Goal: Transaction & Acquisition: Book appointment/travel/reservation

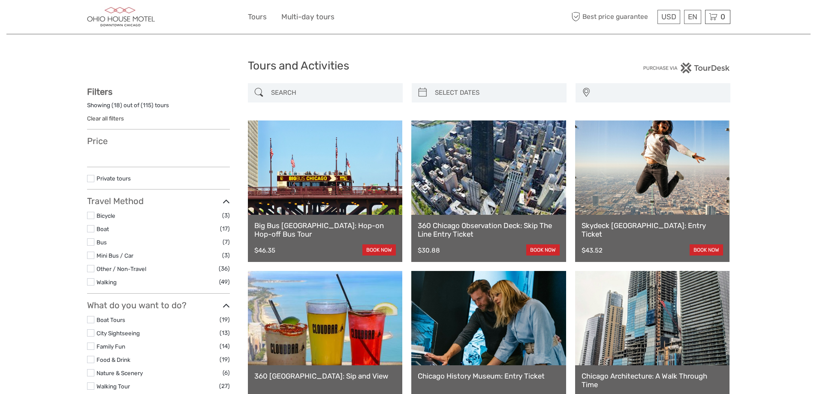
select select
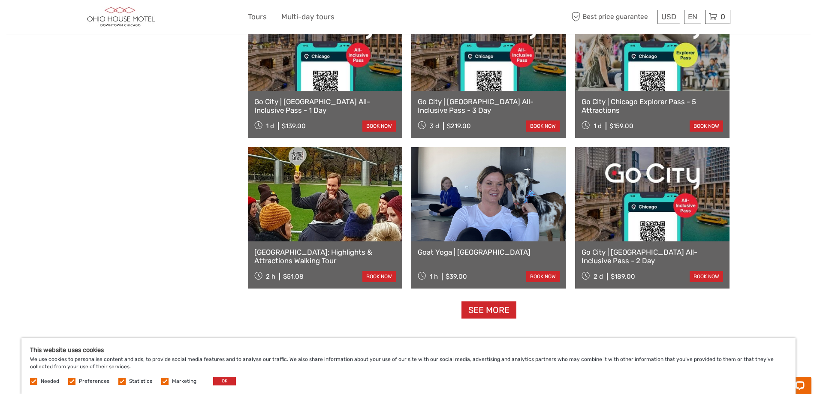
scroll to position [729, 0]
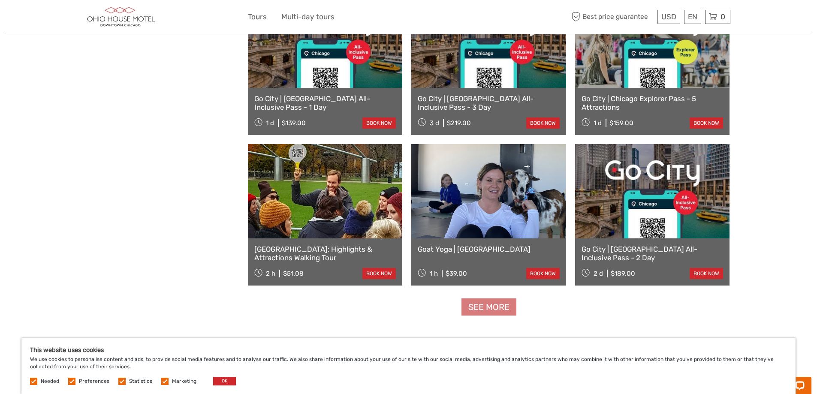
click at [475, 308] on link "See more" at bounding box center [489, 308] width 55 height 18
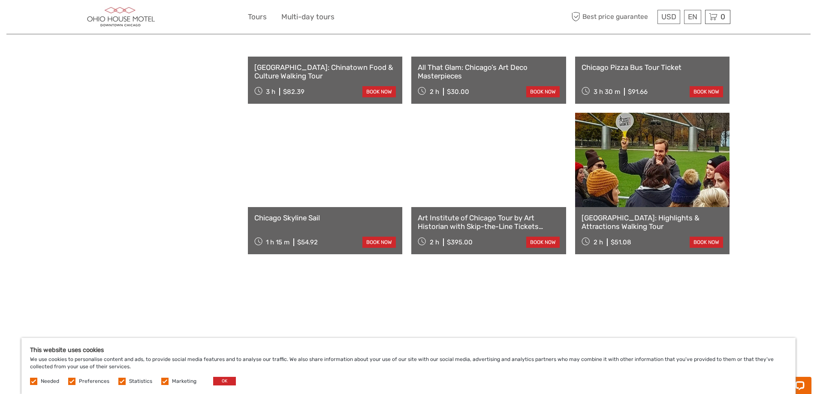
scroll to position [1073, 0]
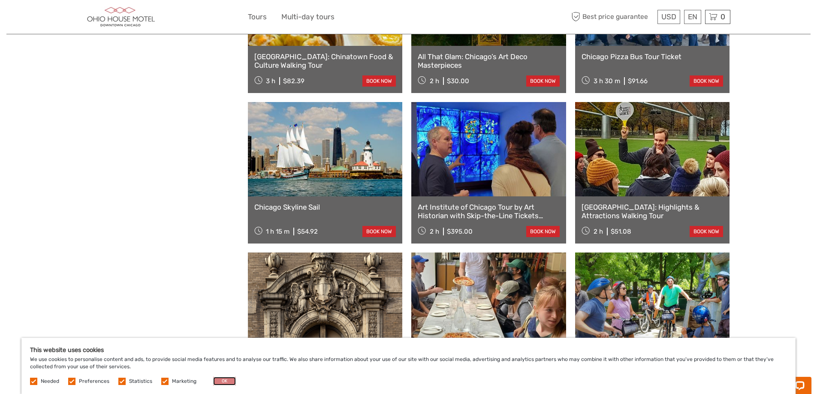
click at [228, 382] on button "OK" at bounding box center [224, 381] width 23 height 9
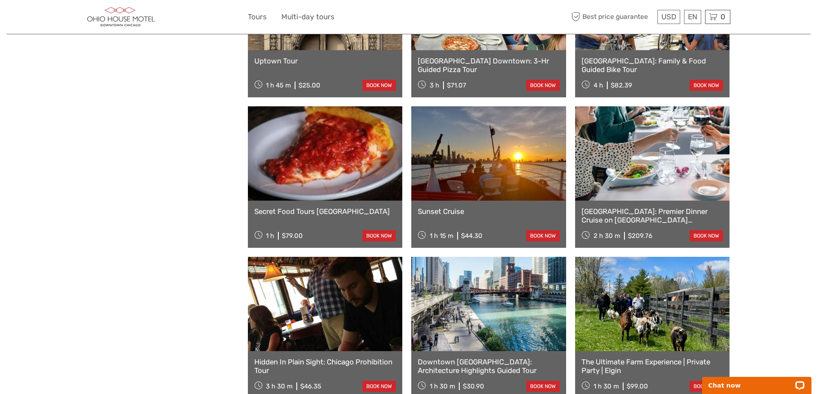
scroll to position [1373, 0]
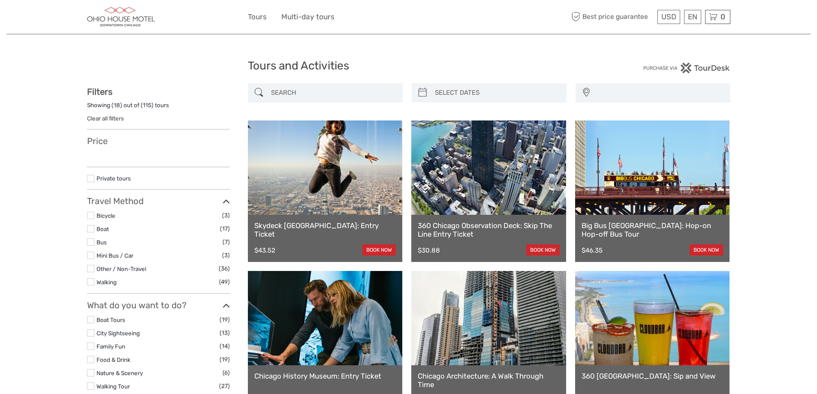
select select
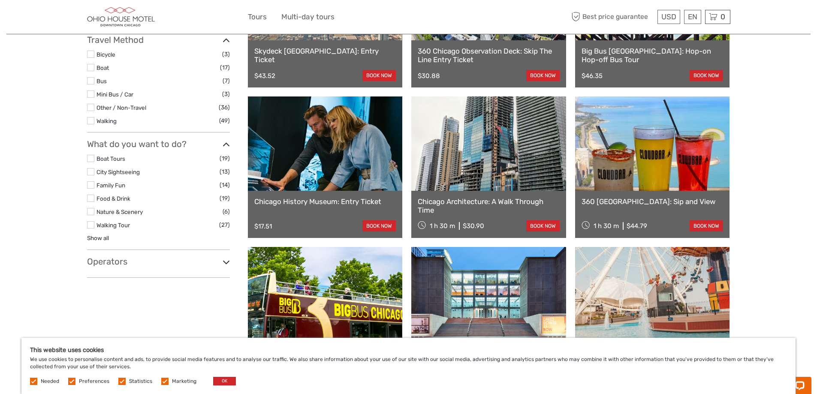
scroll to position [172, 0]
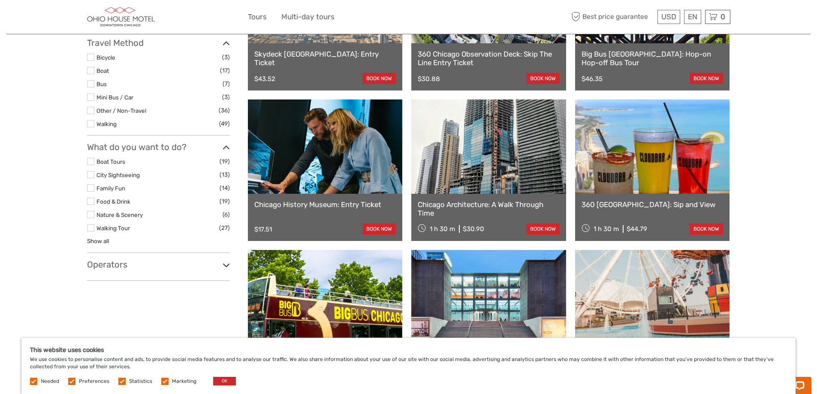
click at [91, 175] on label at bounding box center [90, 174] width 7 height 7
click at [0, 0] on input "checkbox" at bounding box center [0, 0] width 0 height 0
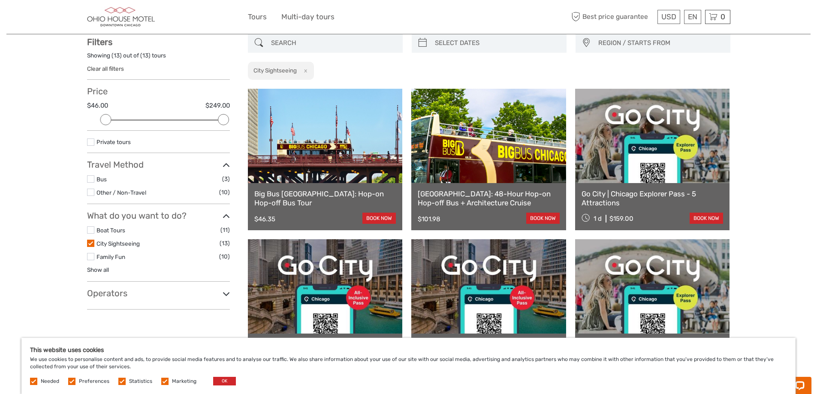
scroll to position [49, 0]
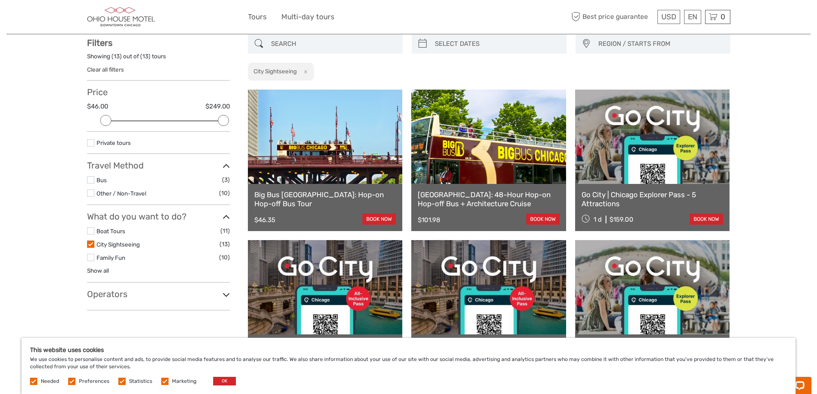
click at [93, 258] on label at bounding box center [90, 257] width 7 height 7
click at [0, 0] on input "checkbox" at bounding box center [0, 0] width 0 height 0
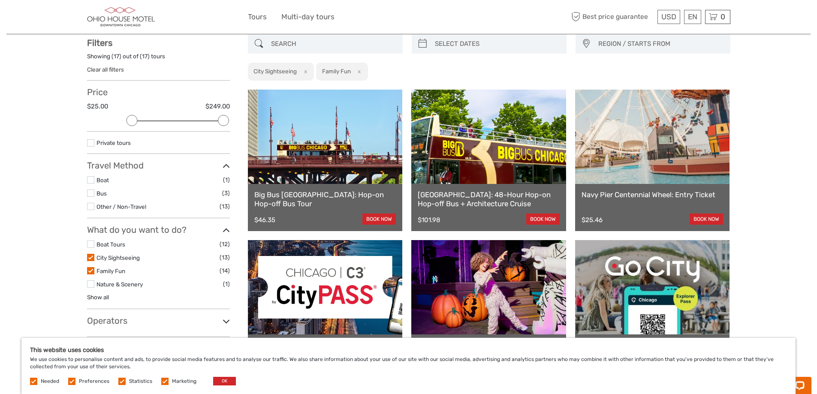
click at [91, 286] on label at bounding box center [90, 284] width 7 height 7
click at [0, 0] on input "checkbox" at bounding box center [0, 0] width 0 height 0
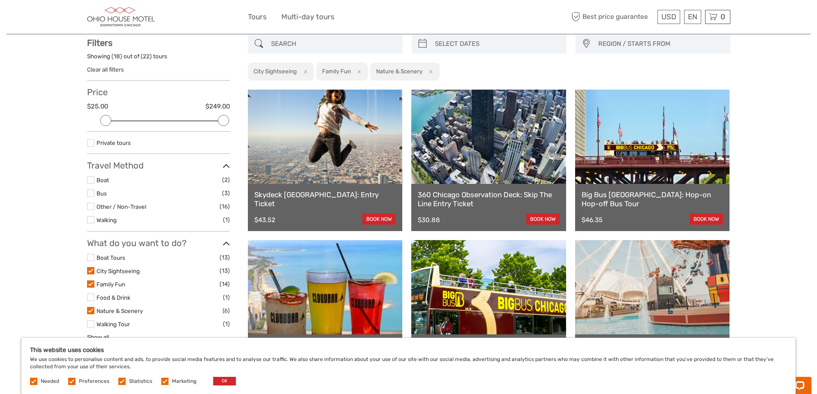
type input "05/09/2025"
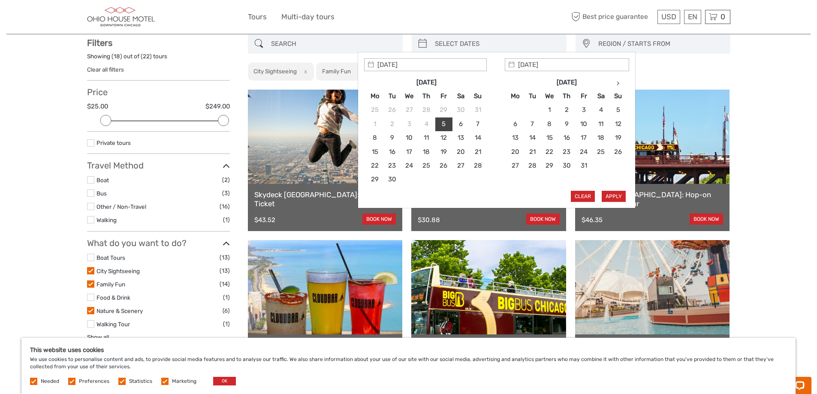
click at [500, 46] on input "search" at bounding box center [497, 43] width 131 height 15
type input "05/09/2025"
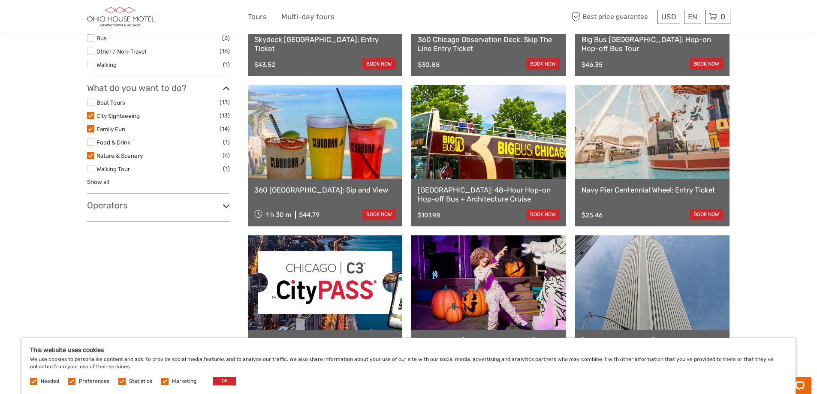
scroll to position [221, 0]
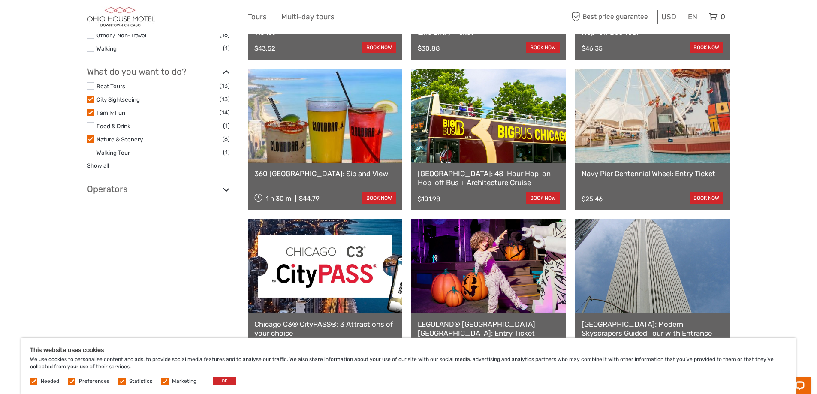
click at [505, 125] on link at bounding box center [488, 116] width 155 height 94
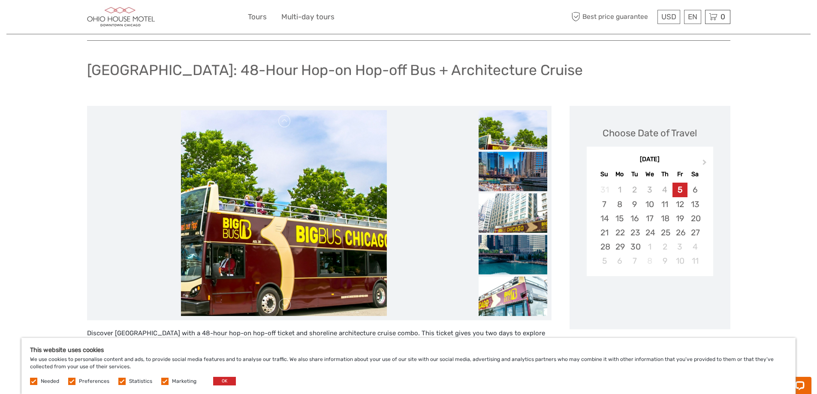
scroll to position [43, 0]
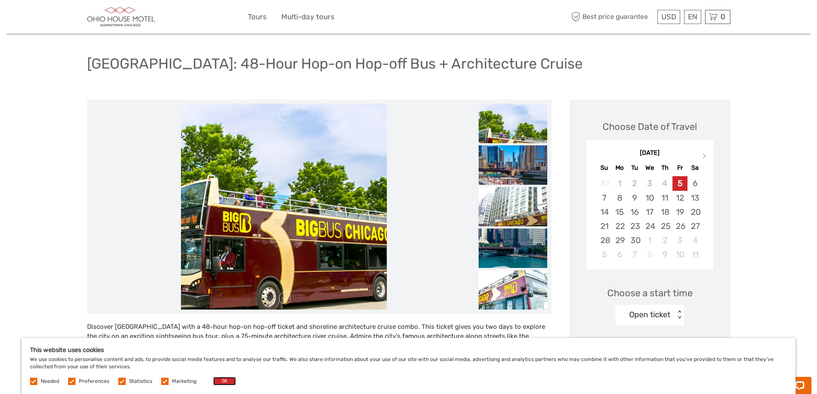
click at [229, 385] on button "OK" at bounding box center [224, 381] width 23 height 9
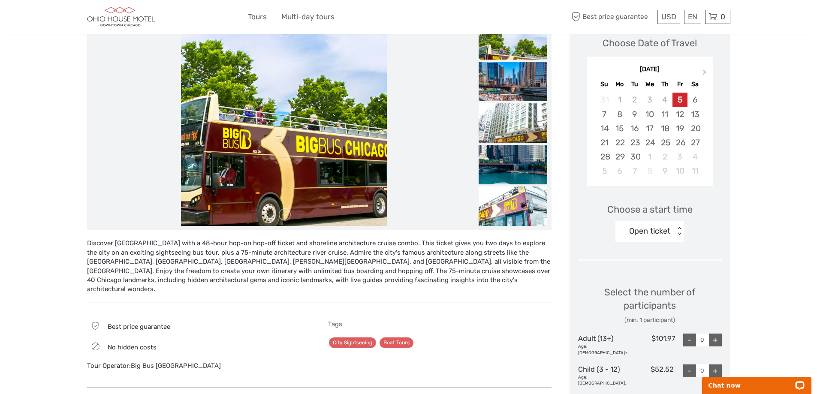
scroll to position [129, 0]
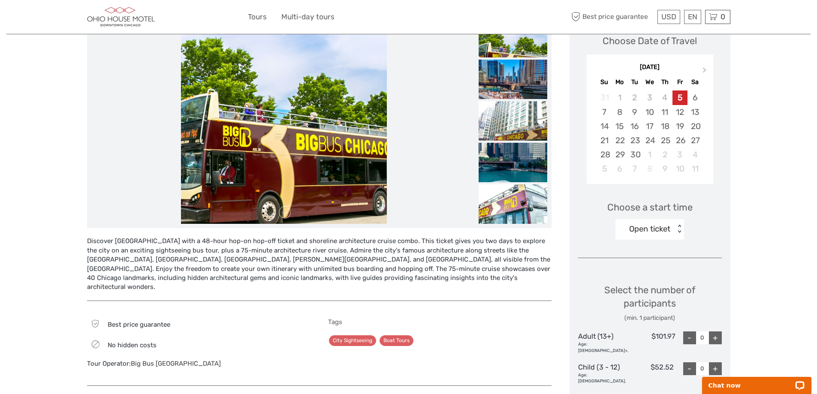
click at [644, 226] on div "Open ticket" at bounding box center [649, 229] width 41 height 11
click at [788, 209] on div "Region / Starts from: [US_STATE] - [GEOGRAPHIC_DATA]/[GEOGRAPHIC_DATA] Travel m…" at bounding box center [408, 222] width 804 height 702
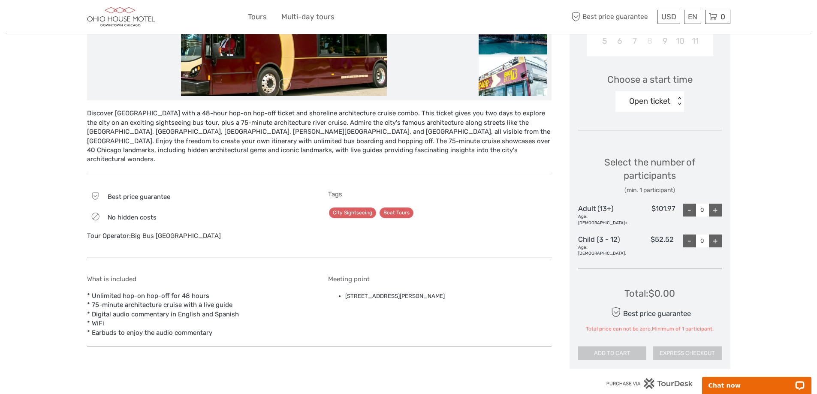
scroll to position [257, 0]
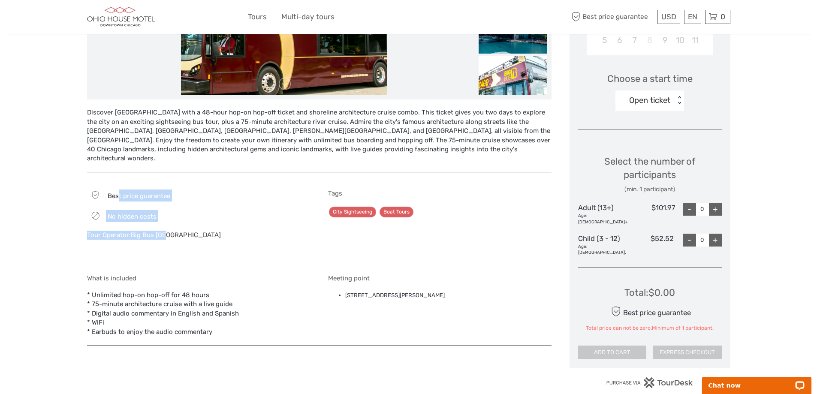
drag, startPoint x: 118, startPoint y: 184, endPoint x: 302, endPoint y: 248, distance: 195.0
click at [302, 248] on div "Best price guarantee No hidden costs Tour Operator: Big Bus [GEOGRAPHIC_DATA] T…" at bounding box center [319, 219] width 465 height 76
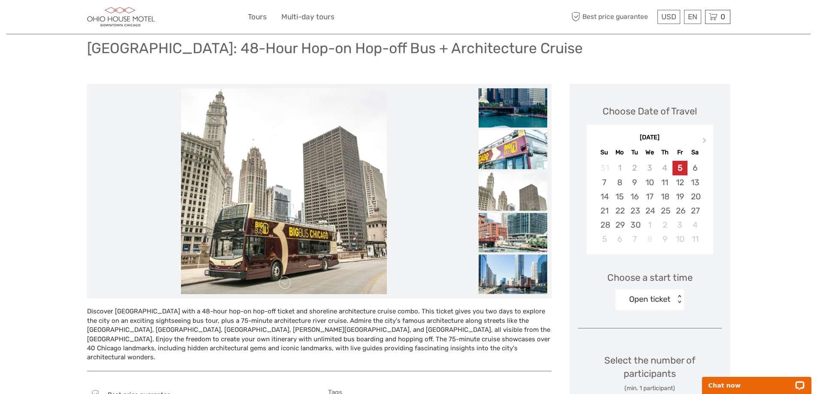
scroll to position [0, 0]
